Goal: Transaction & Acquisition: Purchase product/service

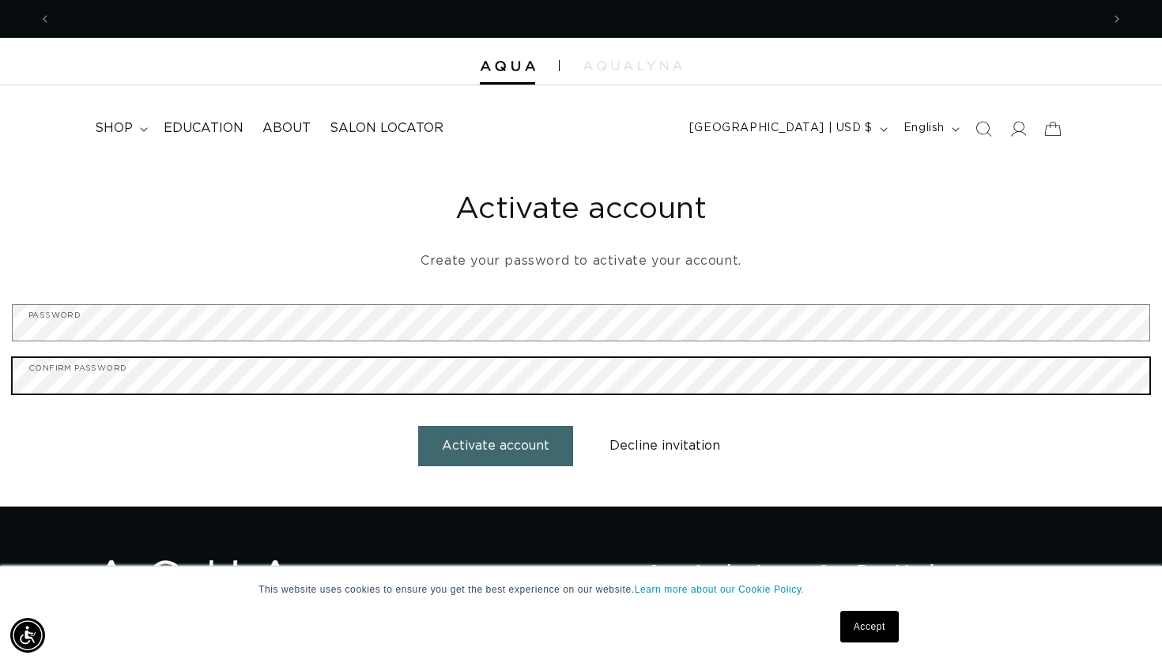
scroll to position [0, 1050]
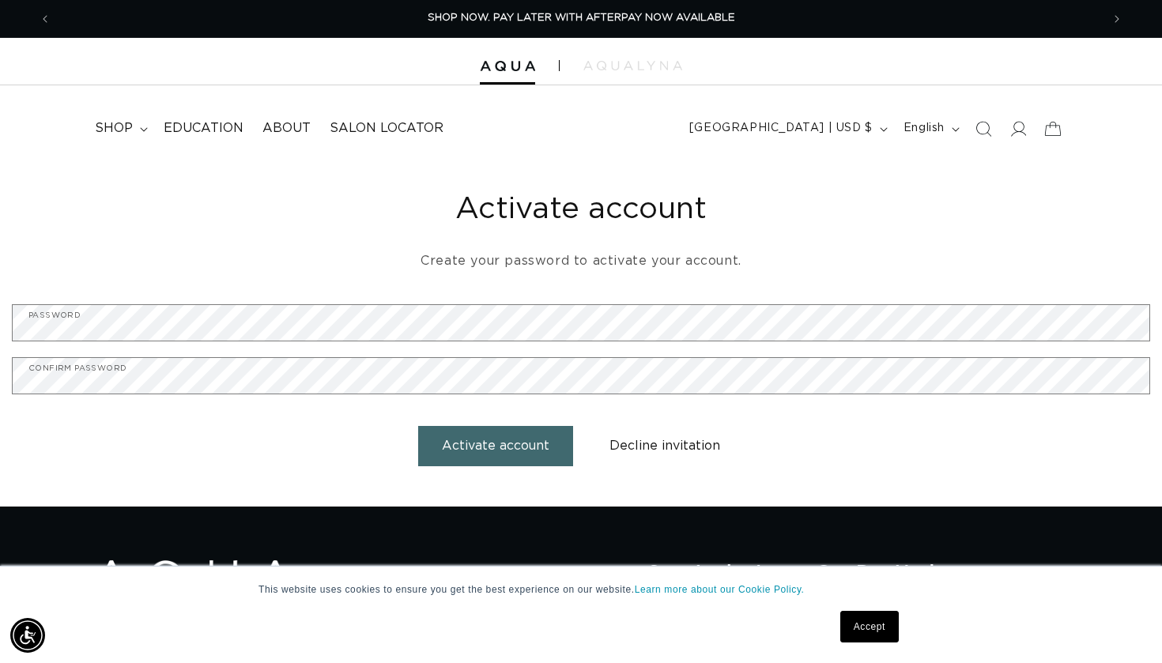
click at [480, 448] on button "Activate account" at bounding box center [495, 446] width 155 height 40
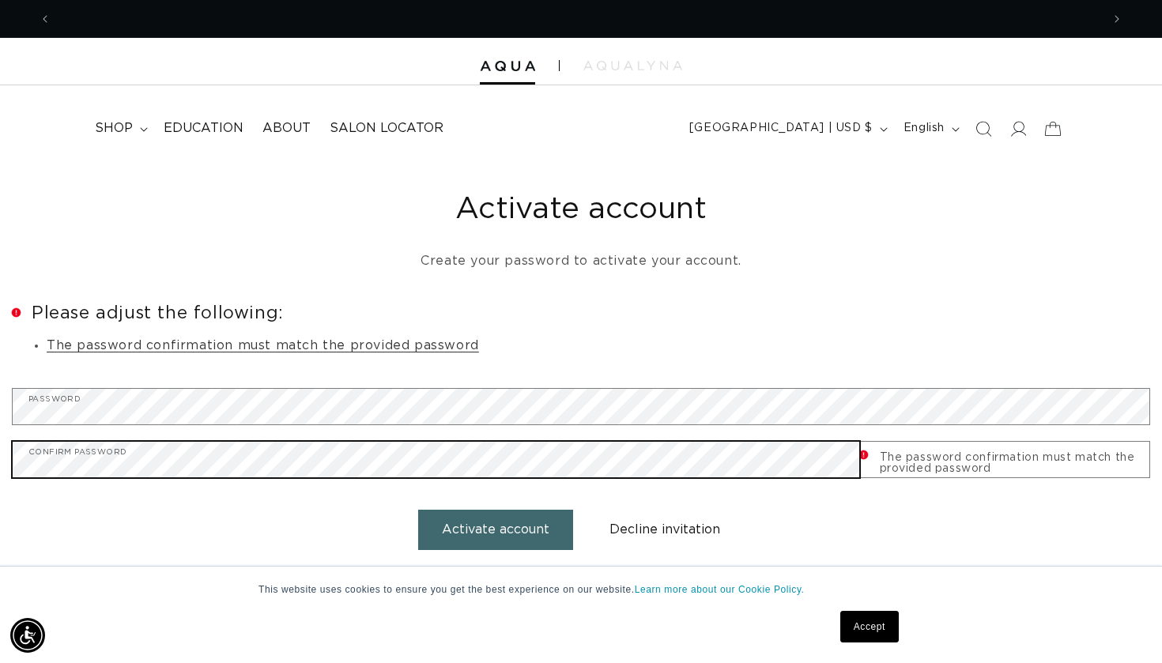
scroll to position [0, 2100]
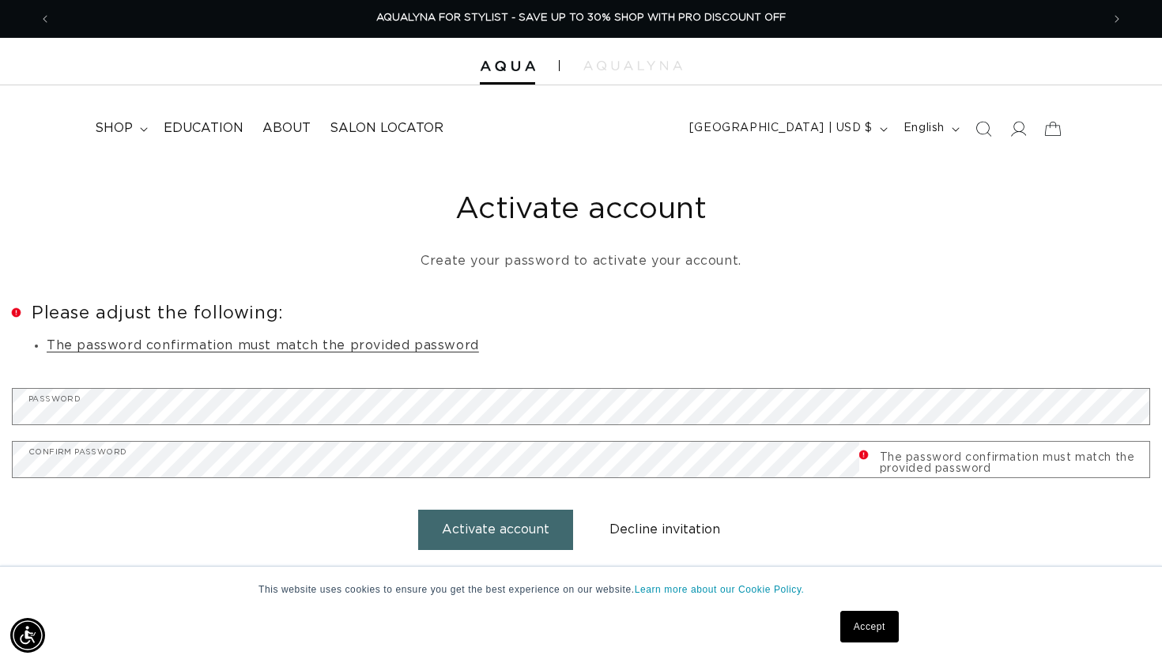
click at [504, 531] on button "Activate account" at bounding box center [495, 530] width 155 height 40
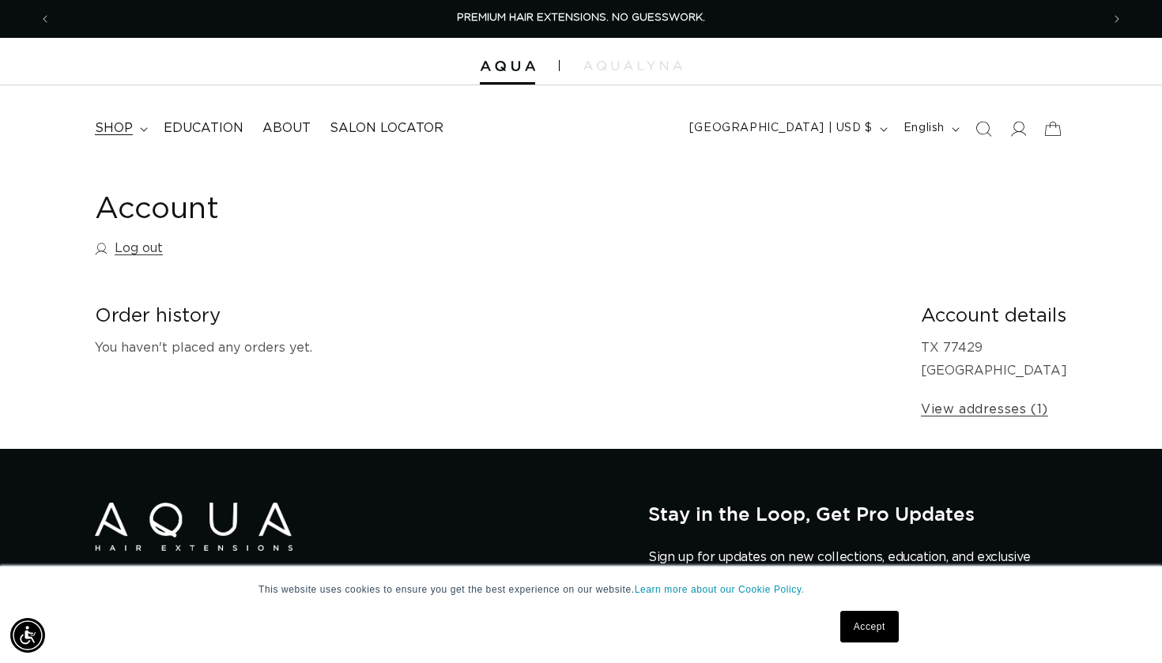
click at [140, 131] on summary "shop" at bounding box center [119, 129] width 69 height 36
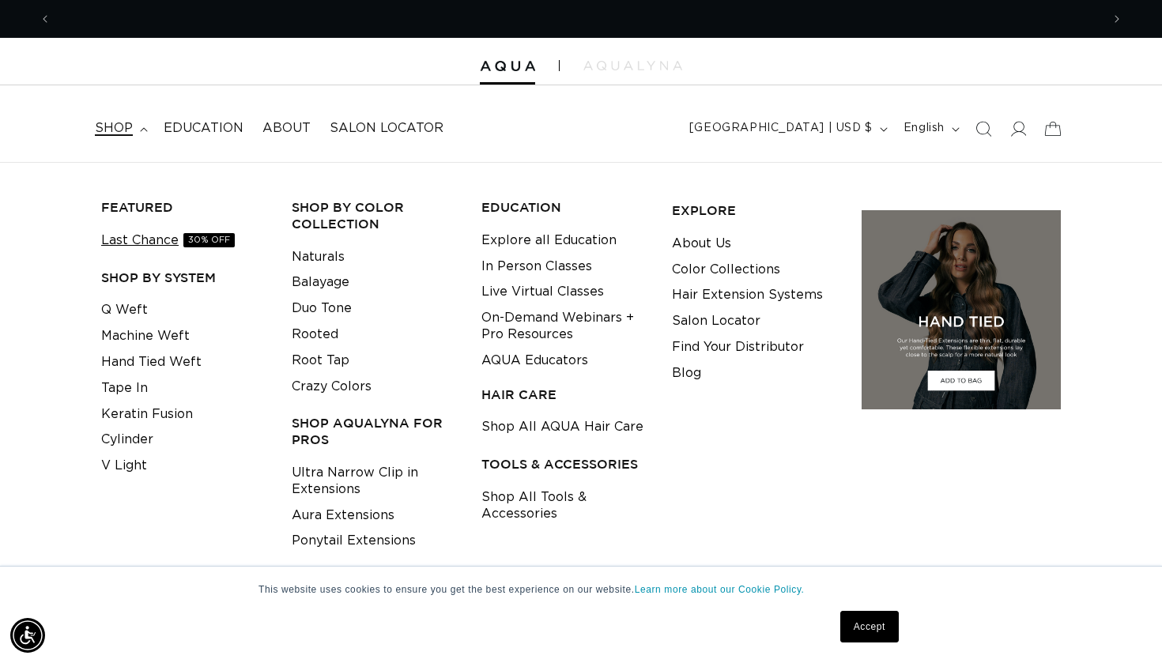
scroll to position [0, 1050]
click at [129, 384] on link "Tape In" at bounding box center [124, 389] width 47 height 26
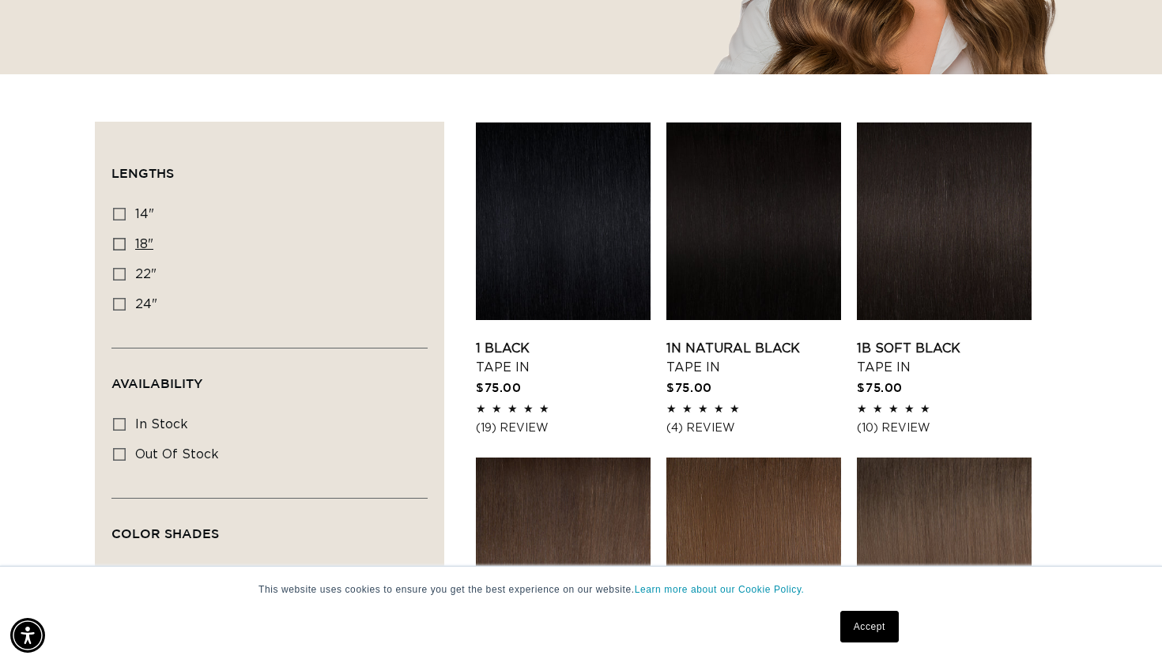
scroll to position [0, 1050]
click at [141, 243] on span "18"" at bounding box center [144, 244] width 18 height 13
click at [126, 243] on input "18" 18" (49 products)" at bounding box center [119, 244] width 13 height 13
checkbox input "true"
